Goal: Navigation & Orientation: Find specific page/section

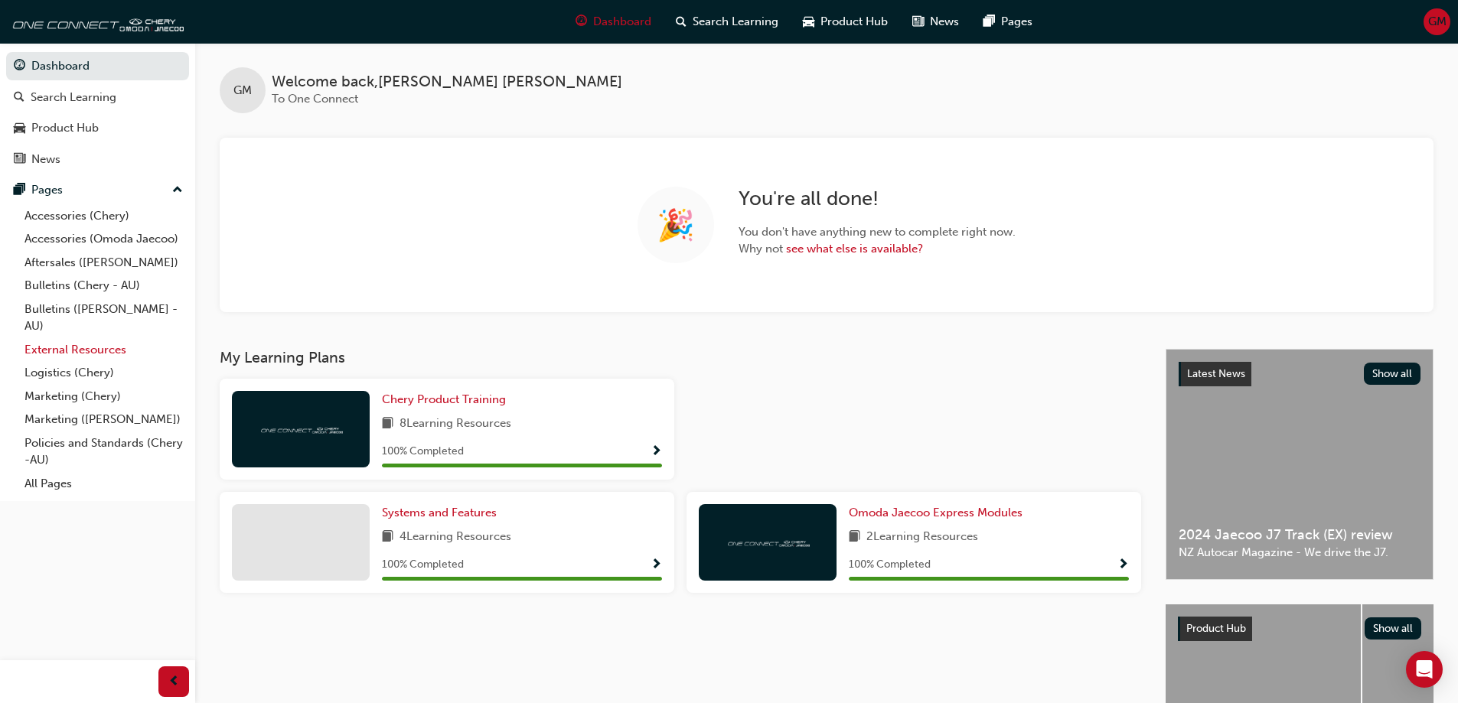
click at [64, 351] on link "External Resources" at bounding box center [103, 350] width 171 height 24
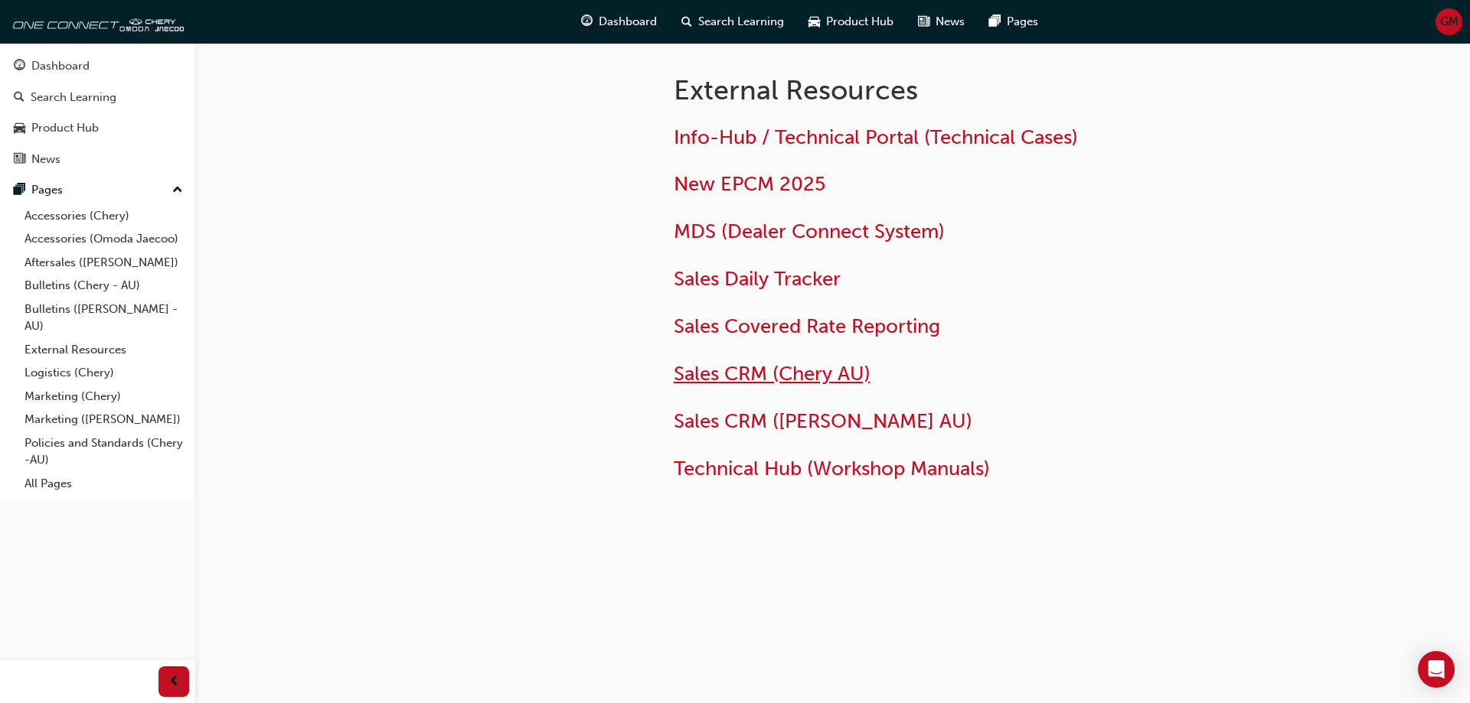
click at [707, 374] on span "Sales CRM (Chery AU)" at bounding box center [772, 374] width 197 height 24
click at [763, 419] on span "Sales CRM ([PERSON_NAME] AU)" at bounding box center [823, 422] width 299 height 24
